Goal: Task Accomplishment & Management: Use online tool/utility

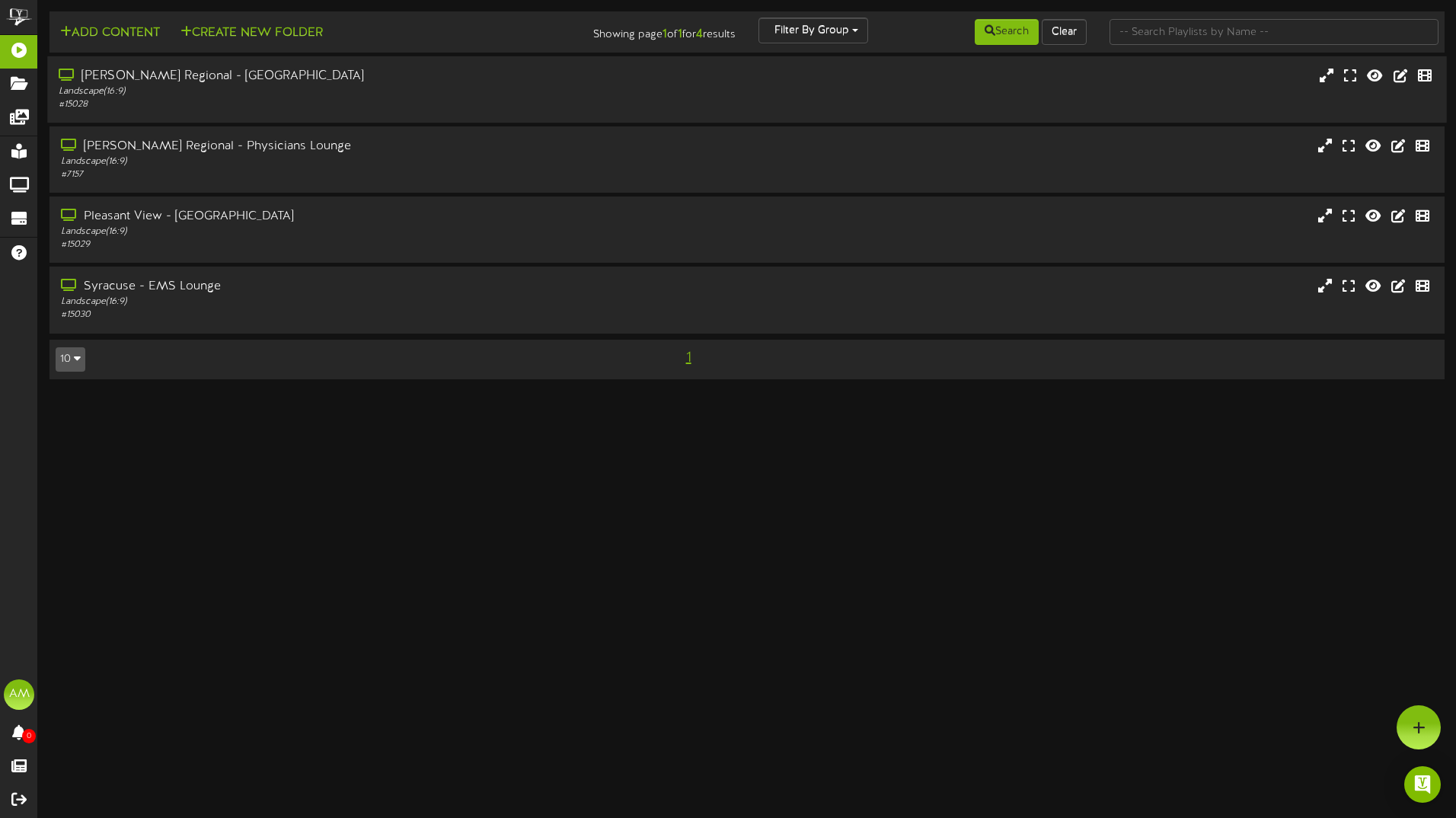
click at [244, 105] on div "# 15028" at bounding box center [339, 105] width 560 height 13
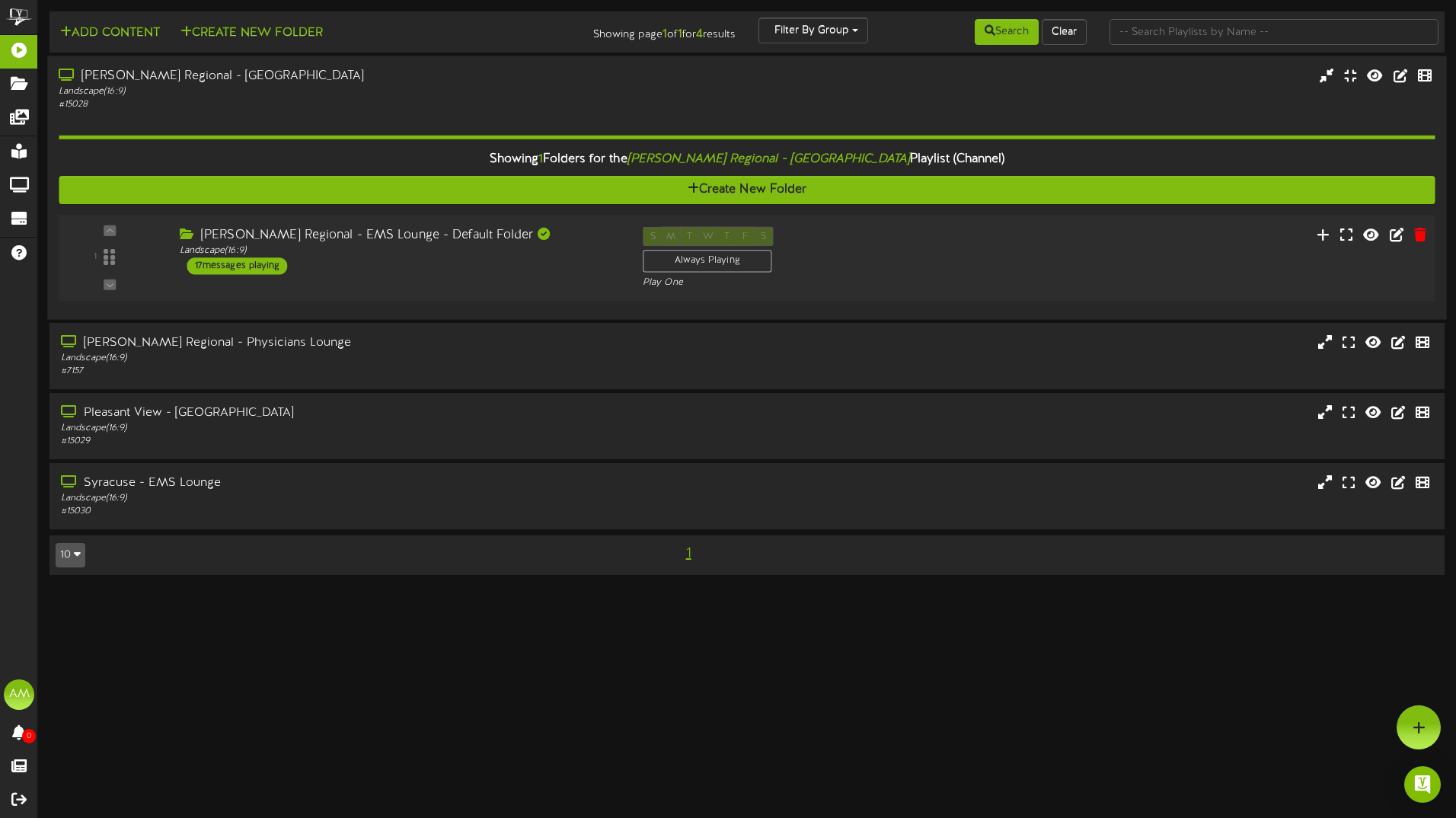
click at [273, 264] on div "17 messages playing" at bounding box center [237, 265] width 100 height 17
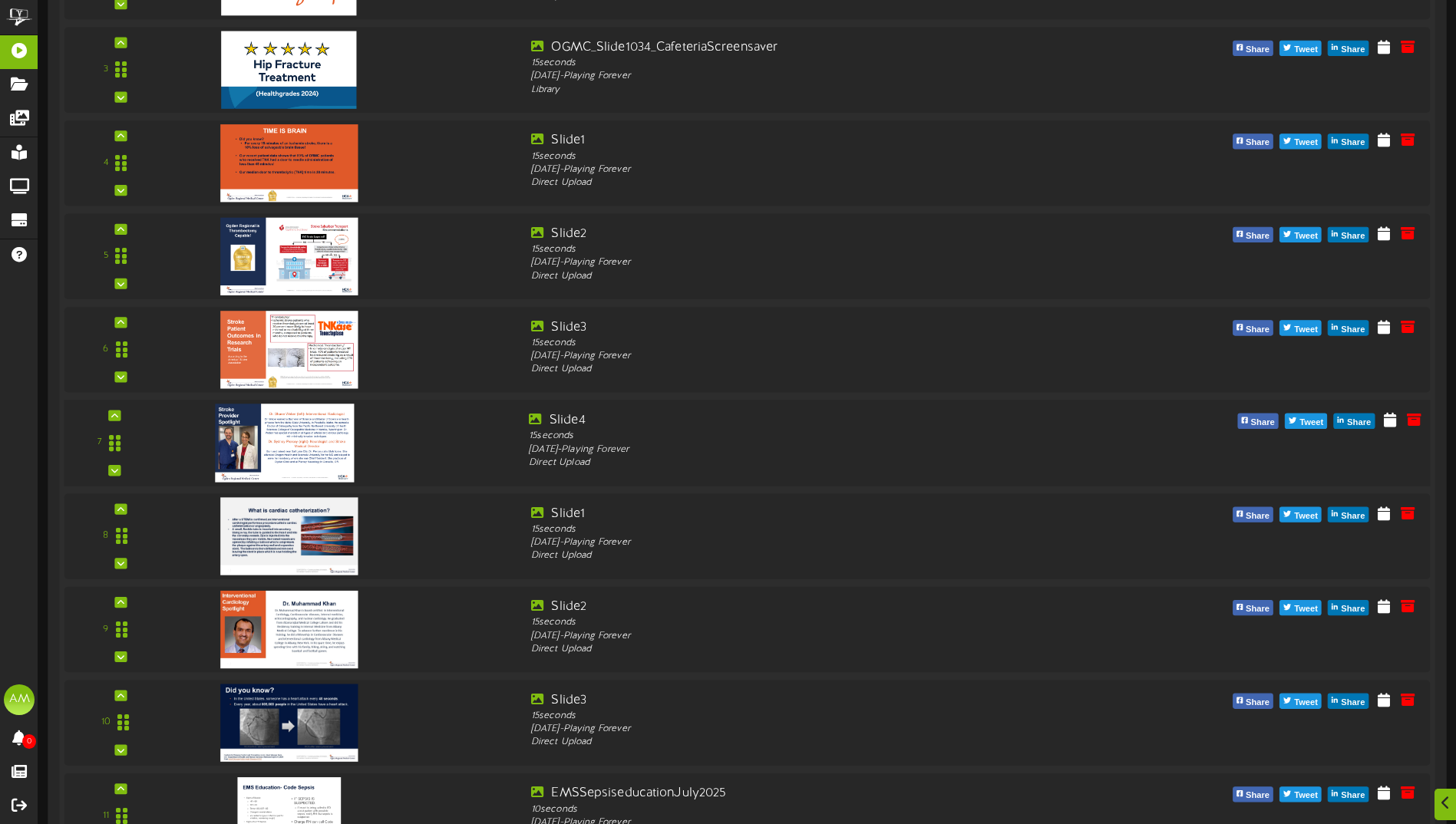
scroll to position [767, 0]
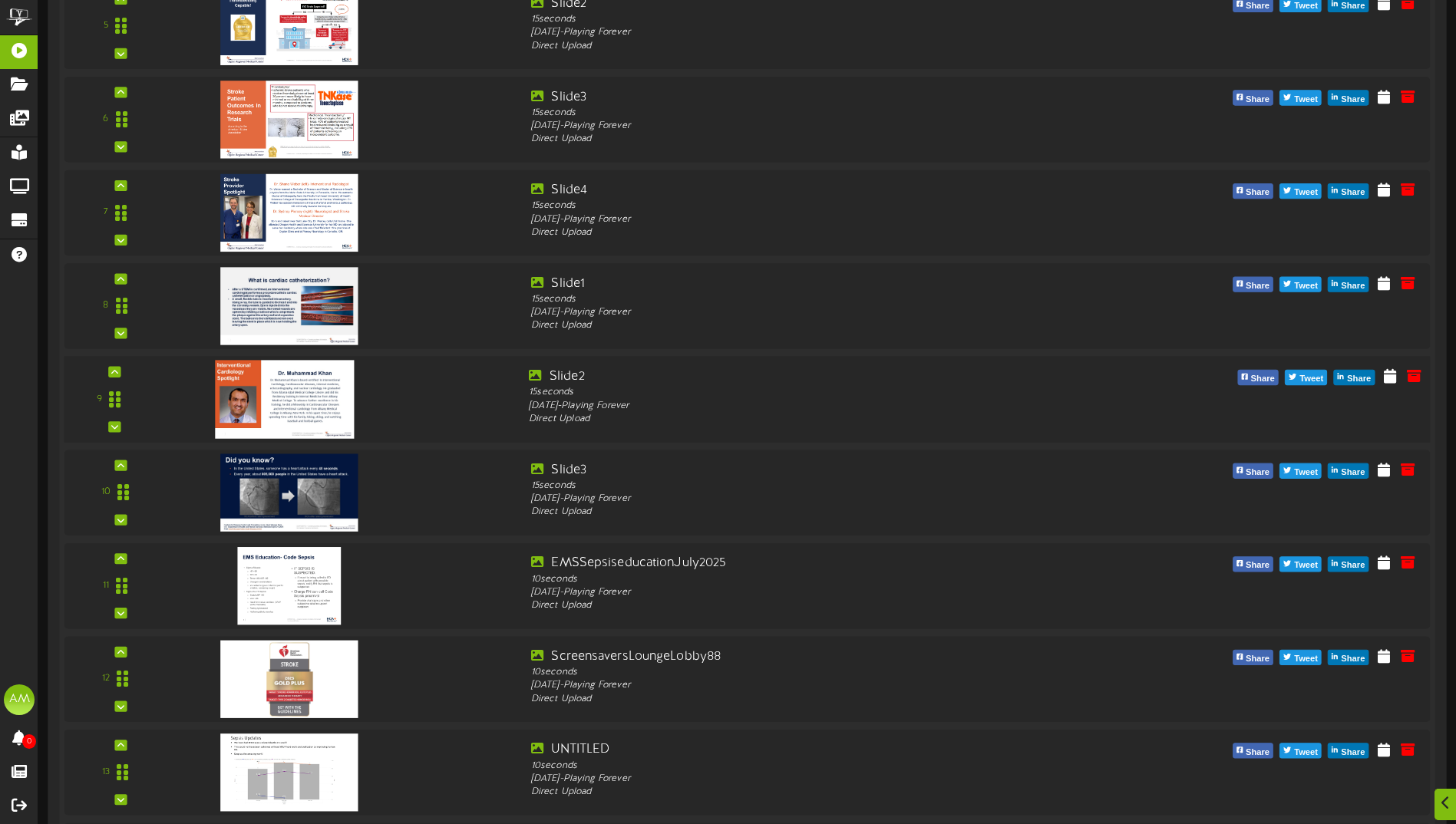
click at [403, 382] on div at bounding box center [343, 395] width 344 height 55
click at [1394, 378] on icon at bounding box center [1390, 375] width 15 height 17
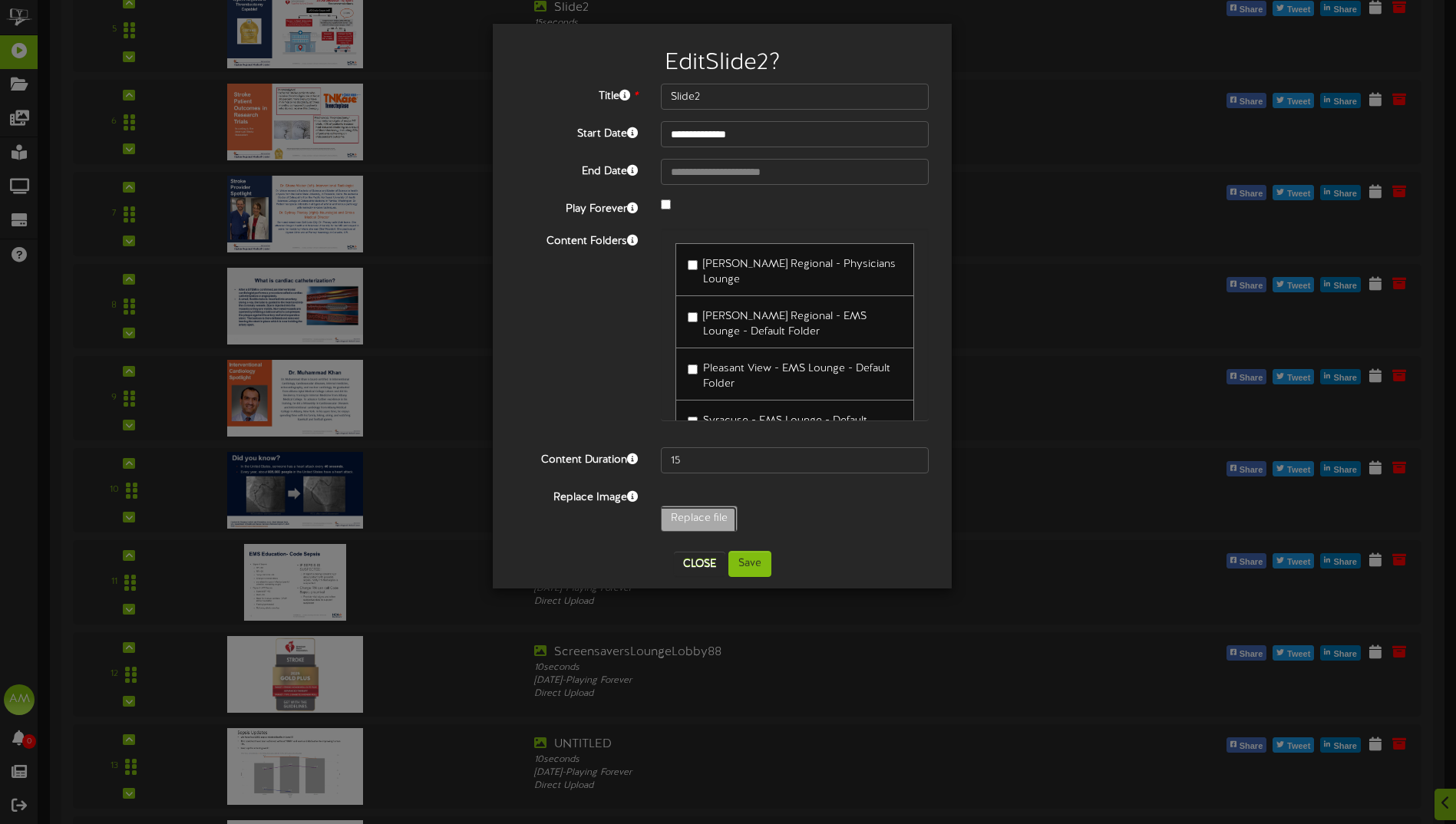
type input "**********"
type input "EMSroomTV"
click at [752, 573] on button "Save" at bounding box center [750, 564] width 43 height 26
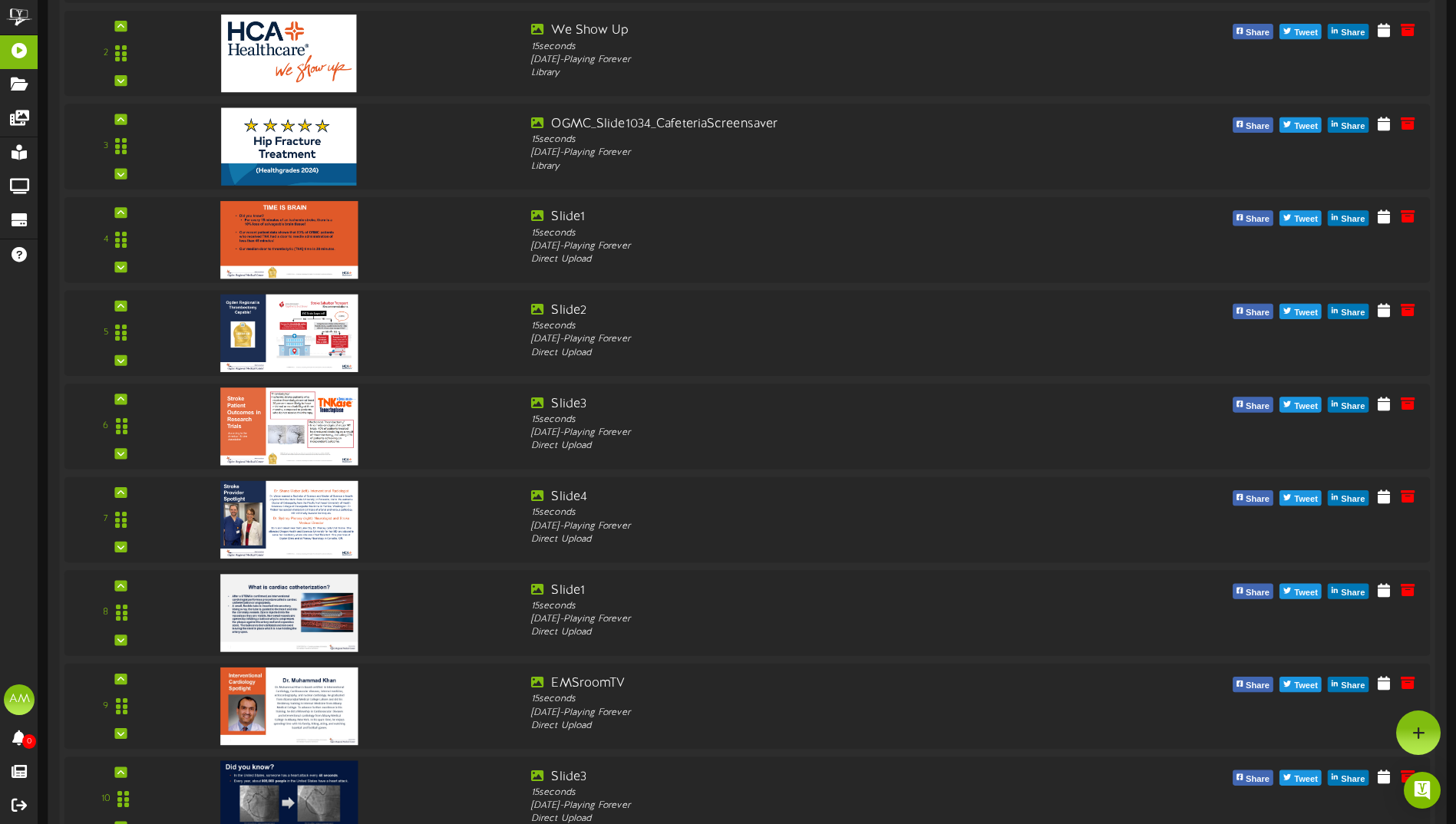
scroll to position [0, 0]
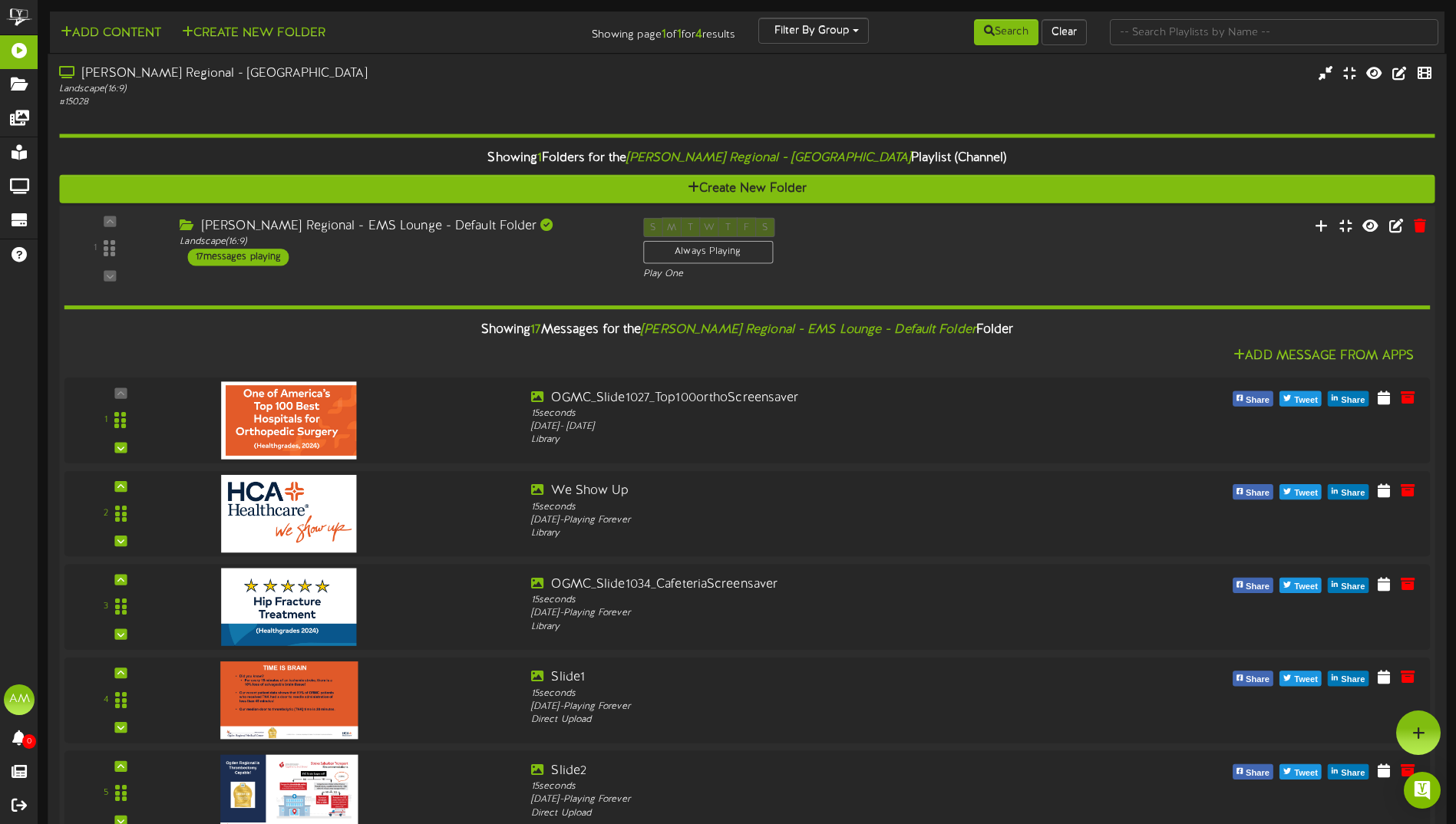
click at [274, 258] on div "17 messages playing" at bounding box center [238, 257] width 101 height 17
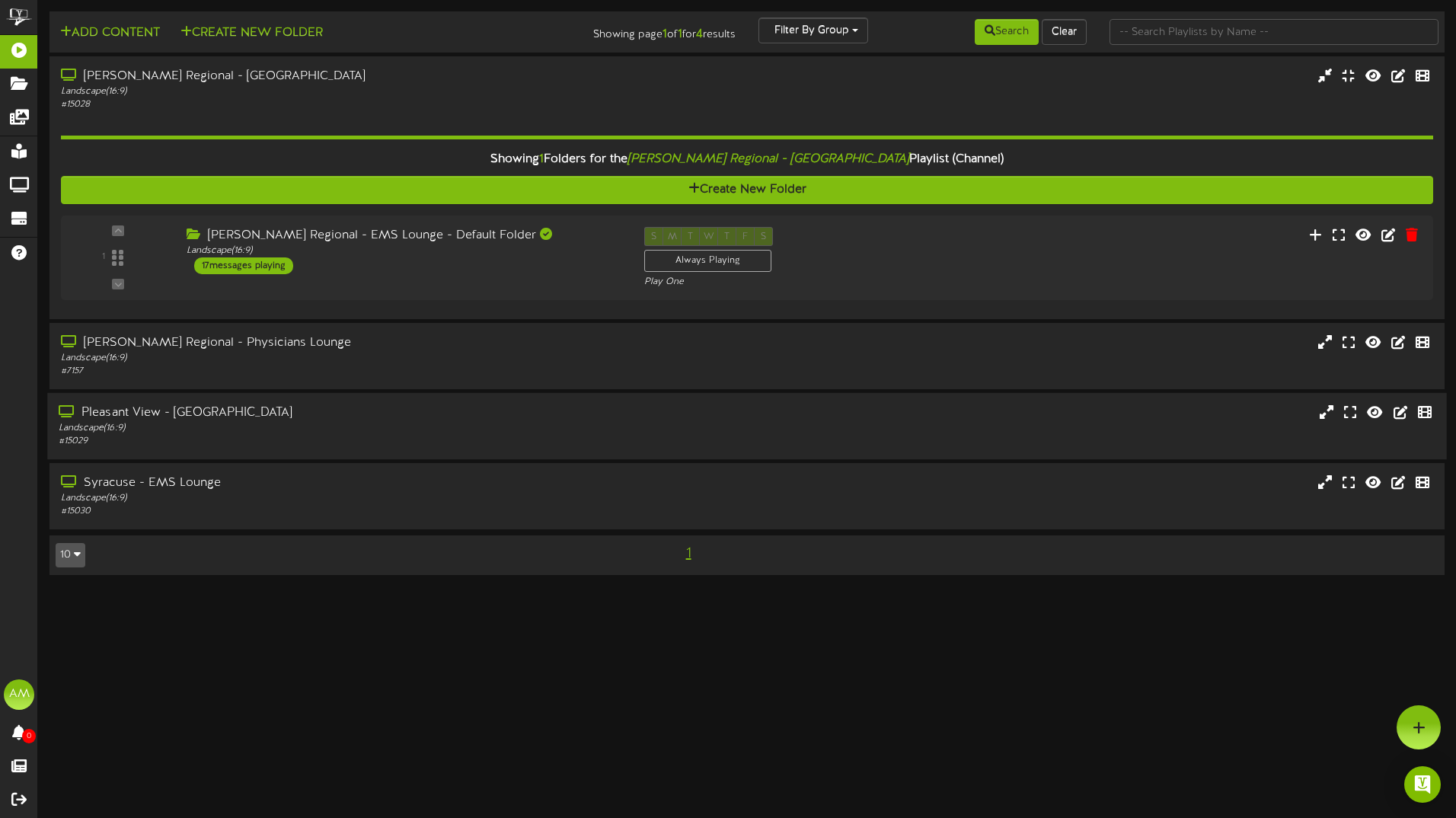
click at [315, 428] on div "Landscape ( 16:9 )" at bounding box center [339, 428] width 560 height 13
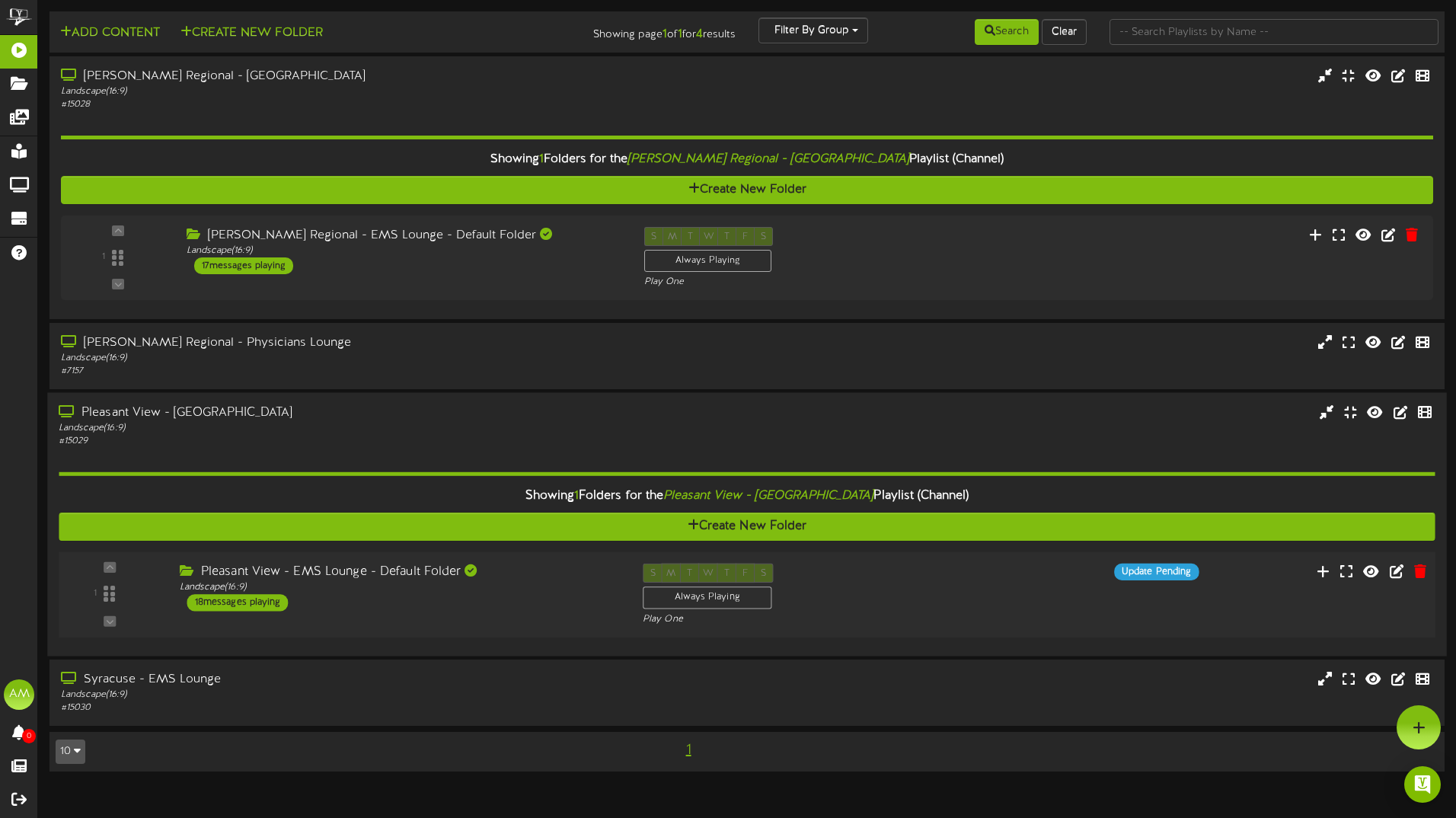
click at [264, 599] on div "18 messages playing" at bounding box center [237, 602] width 101 height 17
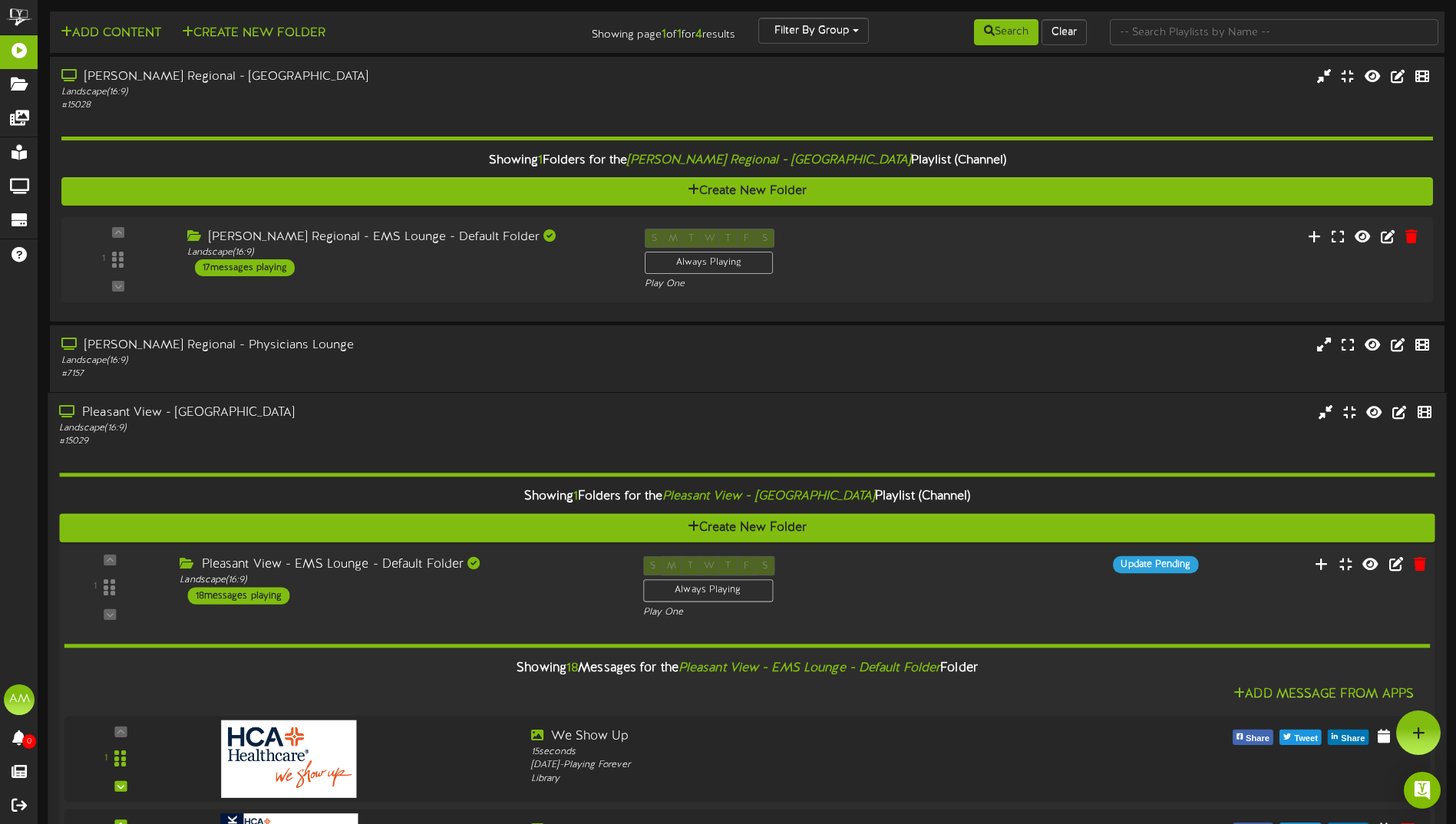
click at [274, 596] on div "18 messages playing" at bounding box center [238, 595] width 102 height 17
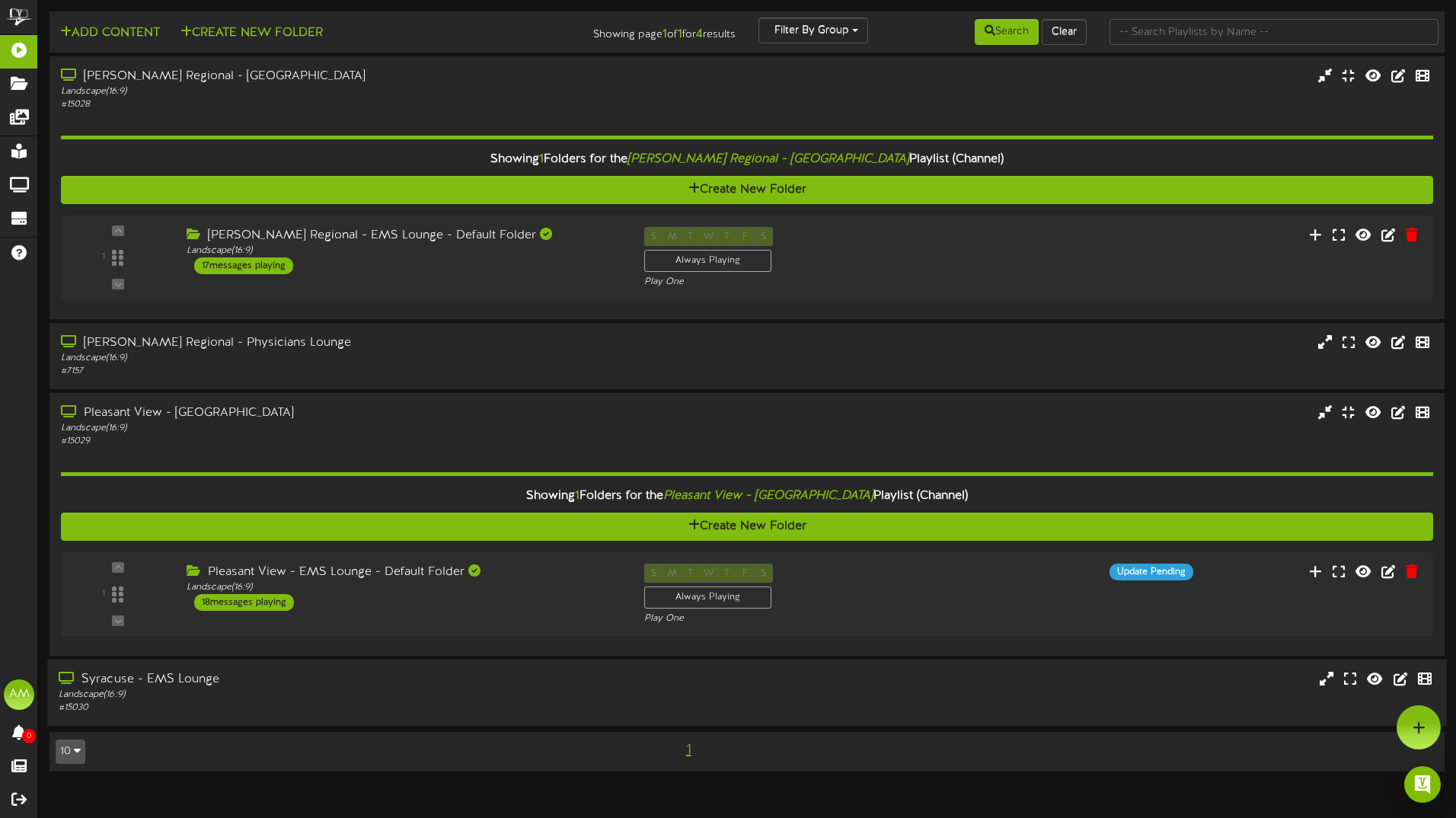
click at [227, 698] on div "Landscape ( 16:9 )" at bounding box center [339, 695] width 560 height 13
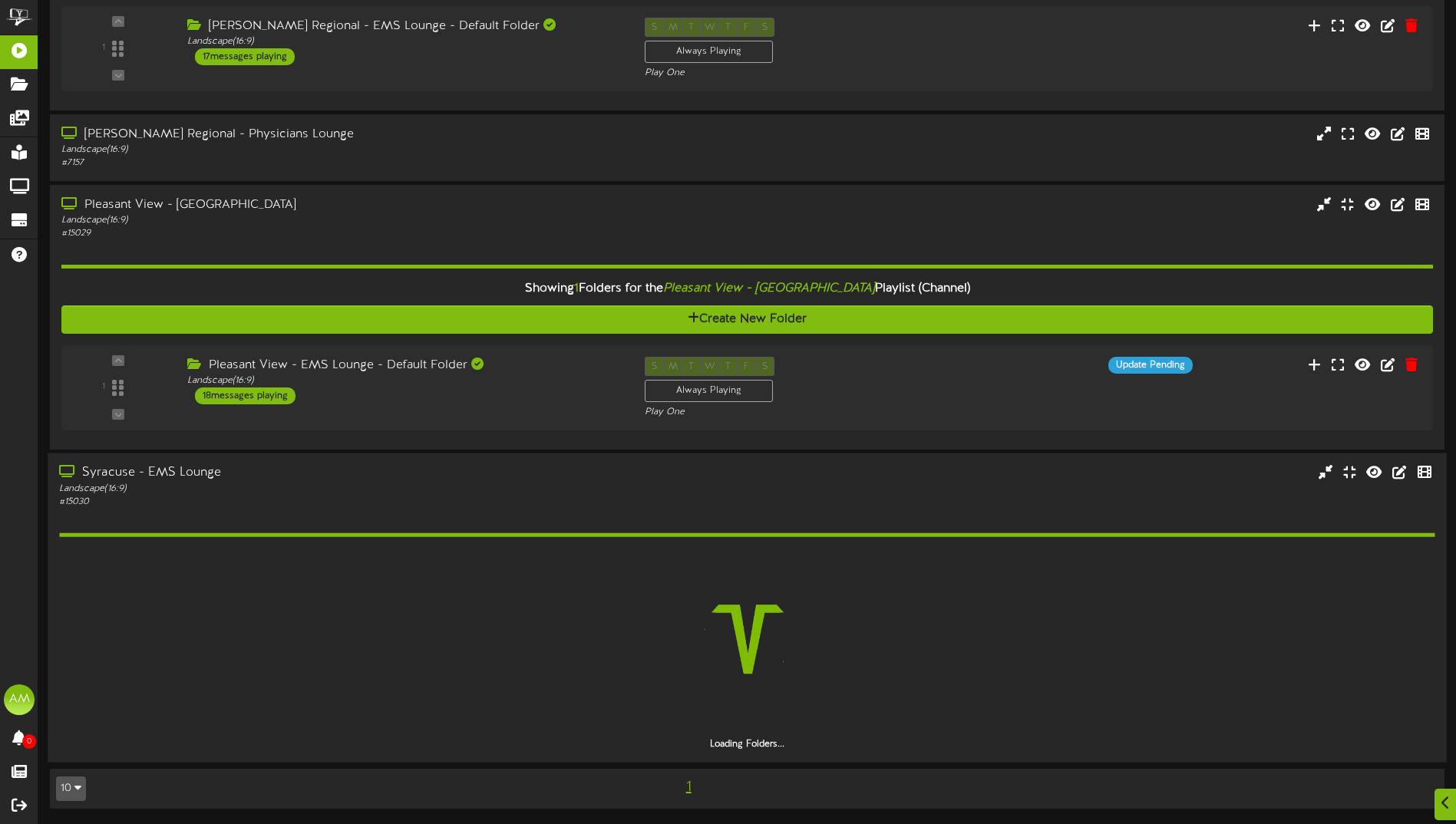
scroll to position [166, 0]
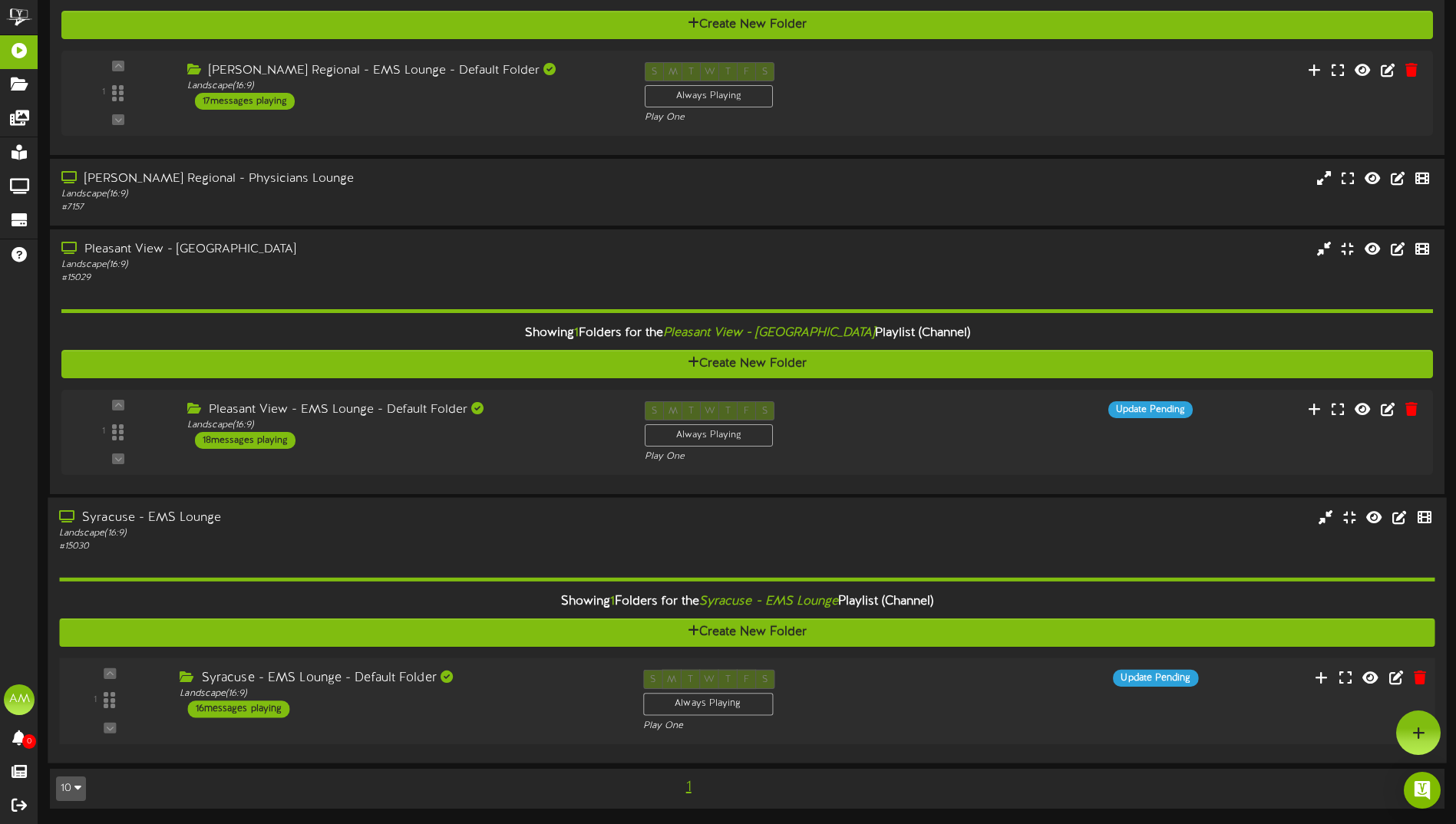
click at [261, 711] on div "16 messages playing" at bounding box center [238, 709] width 102 height 17
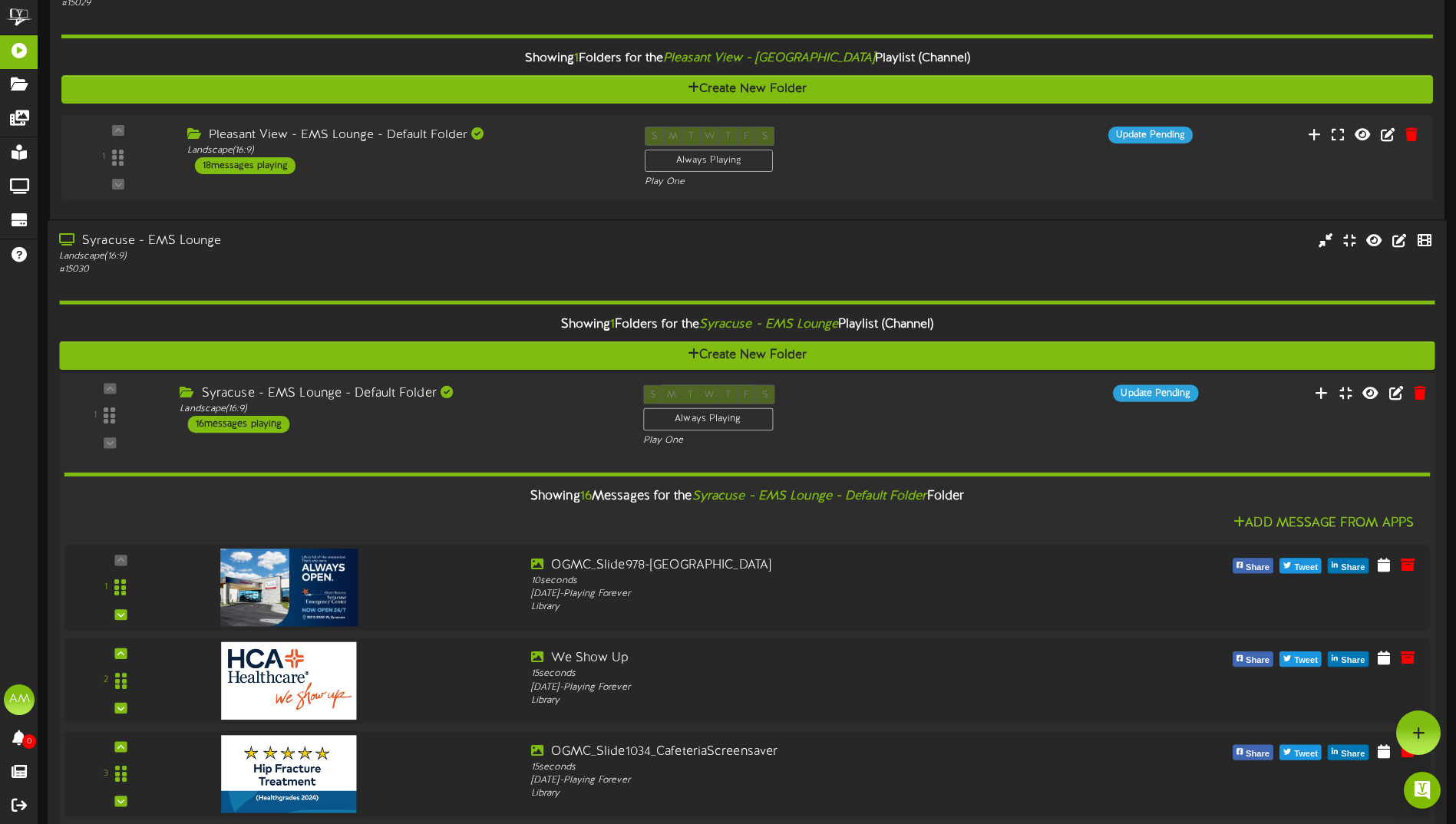
scroll to position [0, 0]
